Goal: Information Seeking & Learning: Learn about a topic

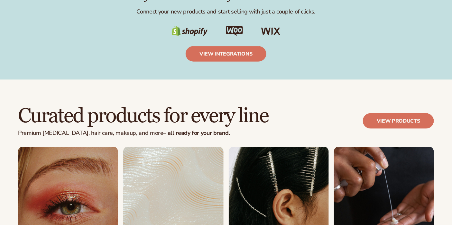
scroll to position [1143, 0]
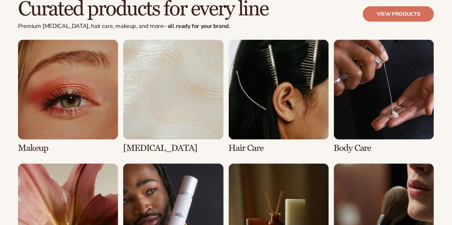
click at [203, 82] on link "2 / 8" at bounding box center [173, 97] width 100 height 114
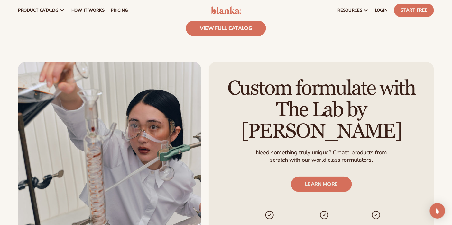
scroll to position [643, 0]
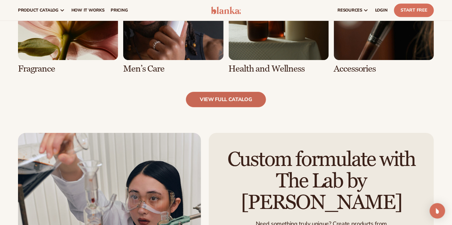
click at [249, 97] on link "view full catalog" at bounding box center [226, 99] width 80 height 15
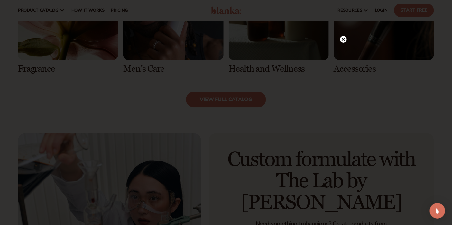
click at [343, 39] on icon at bounding box center [342, 39] width 3 height 3
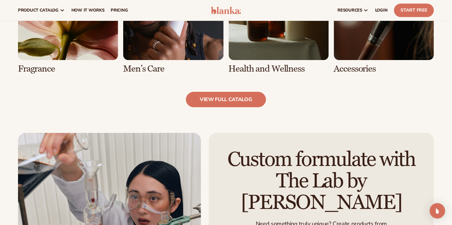
click at [270, 37] on link "7 / 8" at bounding box center [279, 17] width 100 height 114
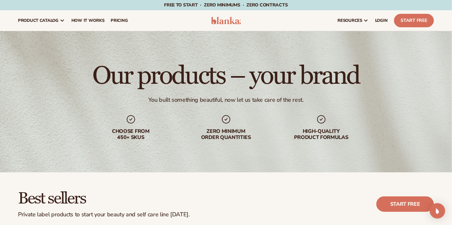
scroll to position [250, 0]
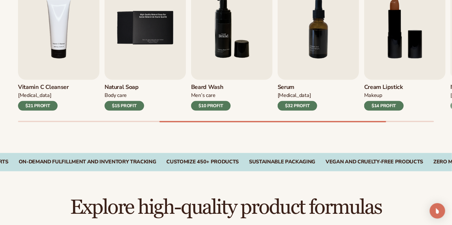
click at [219, 60] on img "6 / 9" at bounding box center [231, 28] width 81 height 104
click at [214, 65] on img "6 / 9" at bounding box center [231, 28] width 81 height 104
click at [219, 108] on div "$10 PROFIT" at bounding box center [211, 106] width 40 height 10
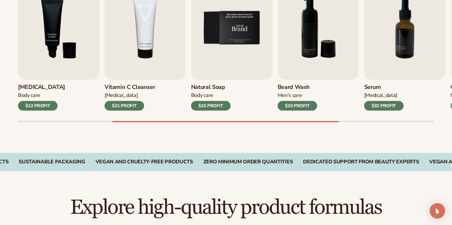
click at [204, 49] on img "5 / 9" at bounding box center [231, 28] width 81 height 104
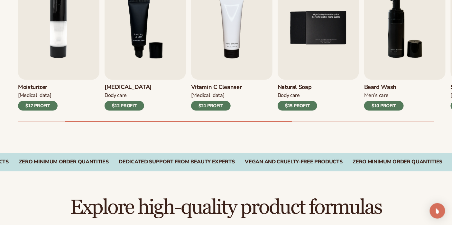
scroll to position [286, 0]
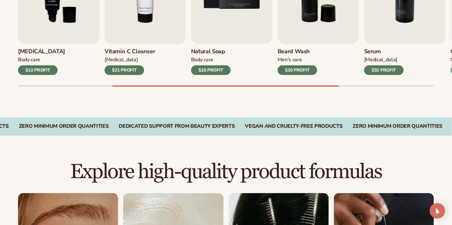
drag, startPoint x: 141, startPoint y: 202, endPoint x: 146, endPoint y: 194, distance: 9.7
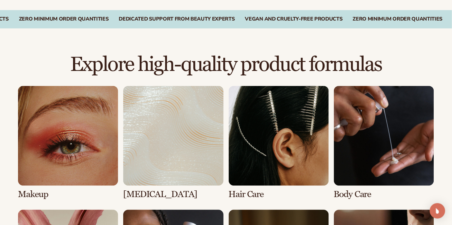
click at [175, 154] on link "2 / 8" at bounding box center [173, 143] width 100 height 114
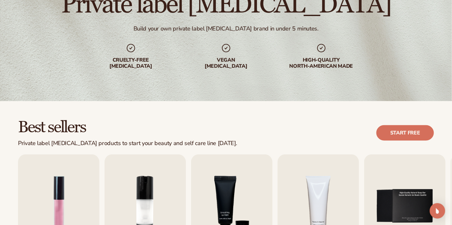
scroll to position [107, 0]
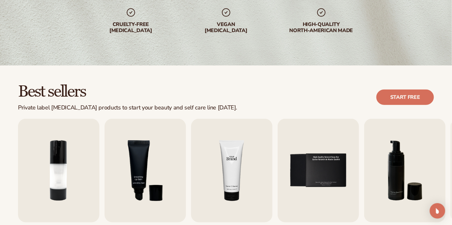
click at [206, 137] on img "4 / 9" at bounding box center [231, 171] width 81 height 104
click at [221, 164] on img "4 / 9" at bounding box center [231, 171] width 81 height 104
click at [223, 168] on img "4 / 9" at bounding box center [231, 171] width 81 height 104
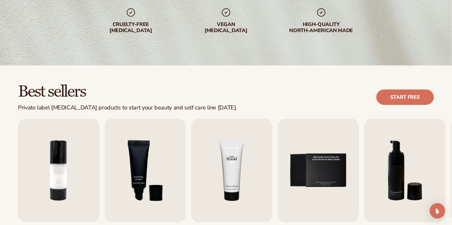
click at [225, 168] on img "4 / 9" at bounding box center [231, 171] width 81 height 104
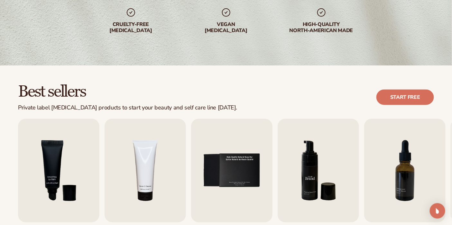
click at [281, 152] on img "6 / 9" at bounding box center [318, 171] width 81 height 104
click at [252, 162] on img "5 / 9" at bounding box center [231, 171] width 81 height 104
click at [245, 166] on img "5 / 9" at bounding box center [231, 171] width 81 height 104
click at [245, 169] on img "5 / 9" at bounding box center [231, 171] width 81 height 104
click at [288, 168] on img "6 / 9" at bounding box center [318, 171] width 81 height 104
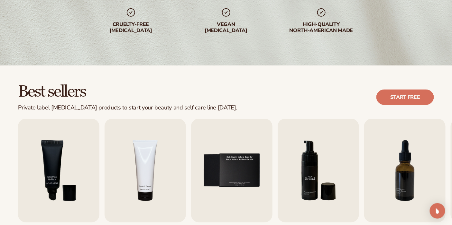
click at [295, 162] on img "6 / 9" at bounding box center [318, 171] width 81 height 104
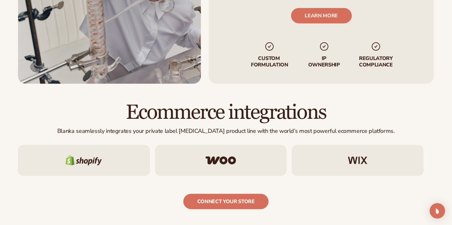
scroll to position [1072, 0]
